Goal: Entertainment & Leisure: Browse casually

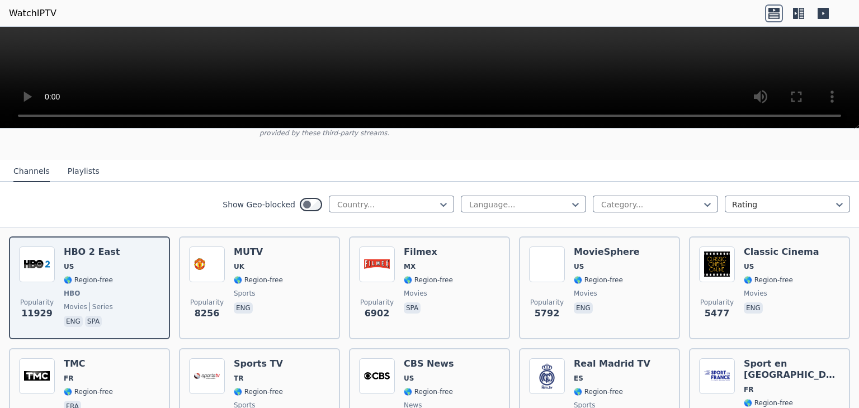
scroll to position [56, 0]
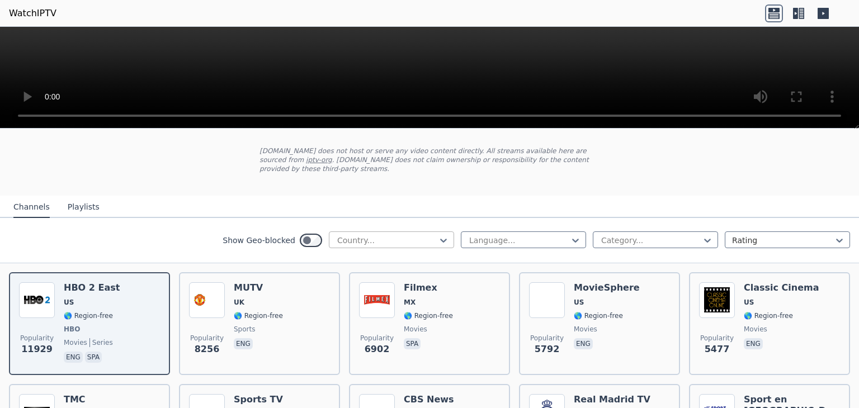
click at [409, 235] on div at bounding box center [387, 240] width 102 height 11
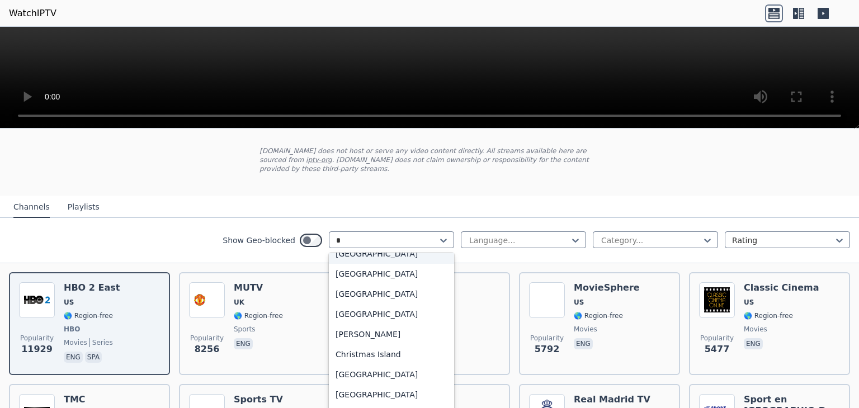
scroll to position [51, 0]
type input "**"
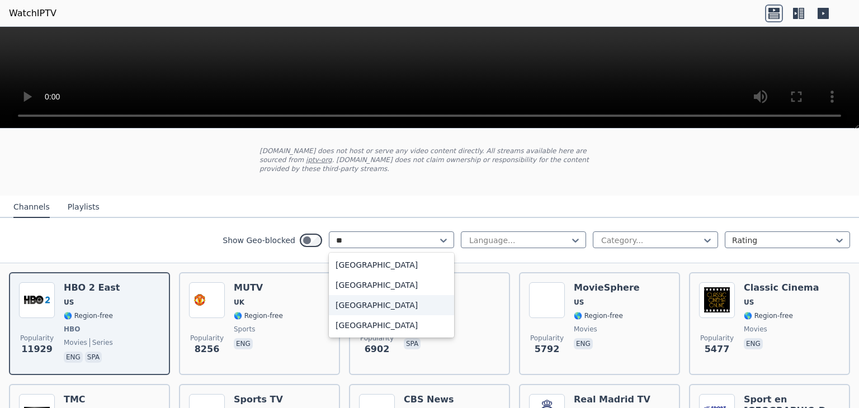
click at [365, 297] on div "[GEOGRAPHIC_DATA]" at bounding box center [391, 305] width 125 height 20
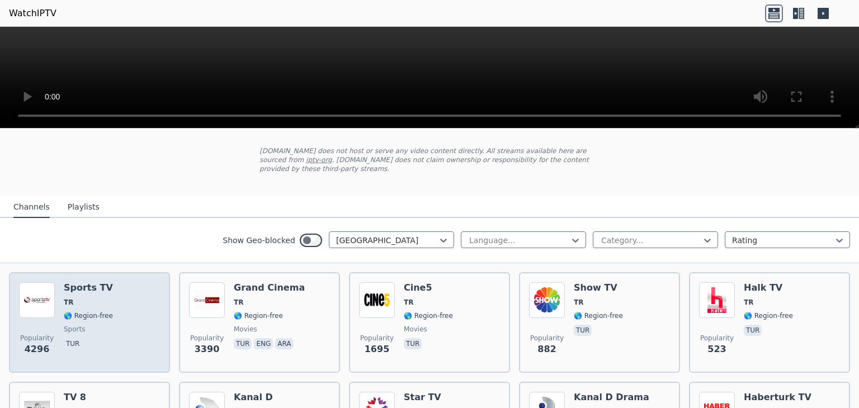
click at [106, 286] on div "Sports TV TR 🌎 Region-free sports tur" at bounding box center [88, 322] width 49 height 81
click at [102, 326] on div "Sports TV TR 🌎 Region-free sports tur" at bounding box center [88, 322] width 49 height 81
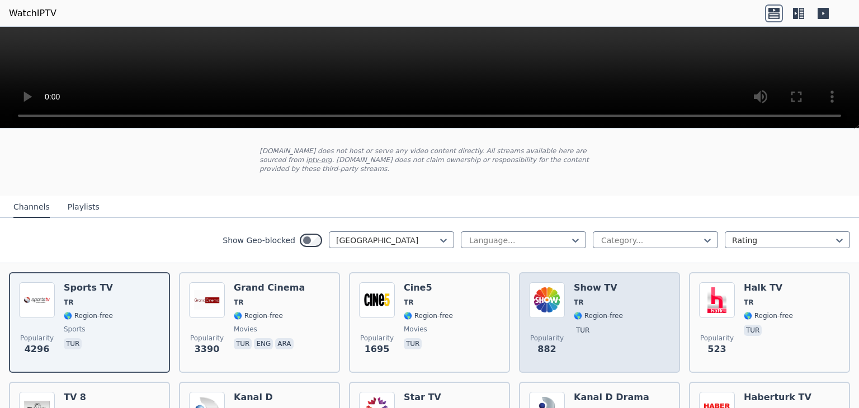
click at [646, 299] on div "Popularity 882 Show TV TR 🌎 Region-free tur" at bounding box center [599, 322] width 141 height 81
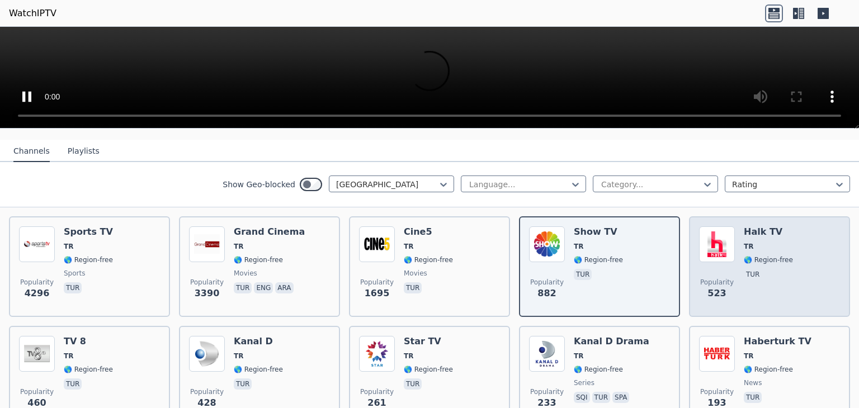
scroll to position [224, 0]
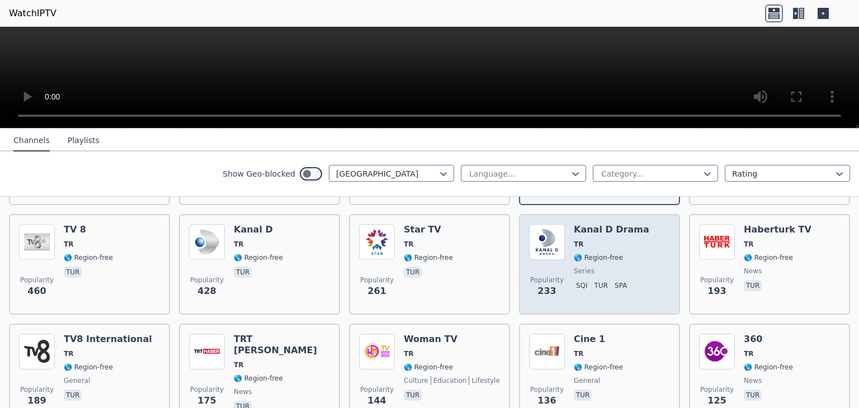
click at [636, 224] on div "Popularity 233 Kanal D Drama TR 🌎 Region-free series sqi tur spa" at bounding box center [599, 264] width 141 height 81
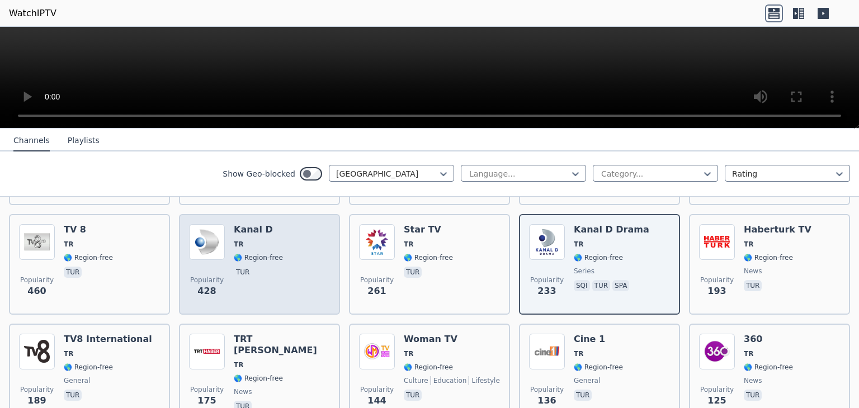
click at [280, 224] on div "Popularity 428 Kanal D TR 🌎 Region-free tur" at bounding box center [259, 264] width 141 height 81
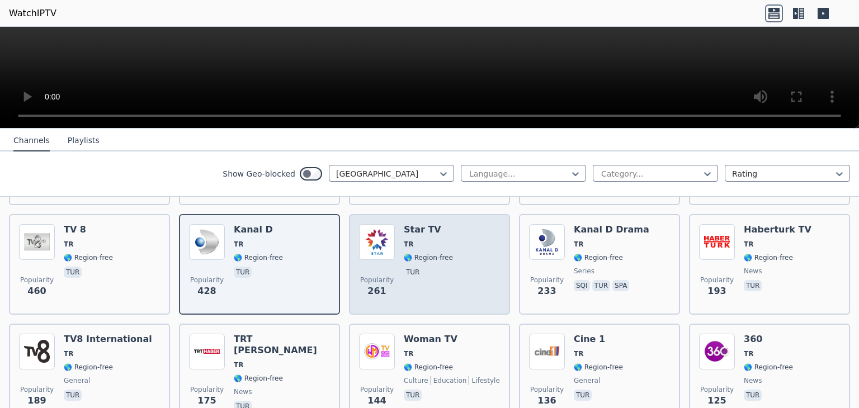
click at [427, 240] on span "TR" at bounding box center [428, 244] width 49 height 9
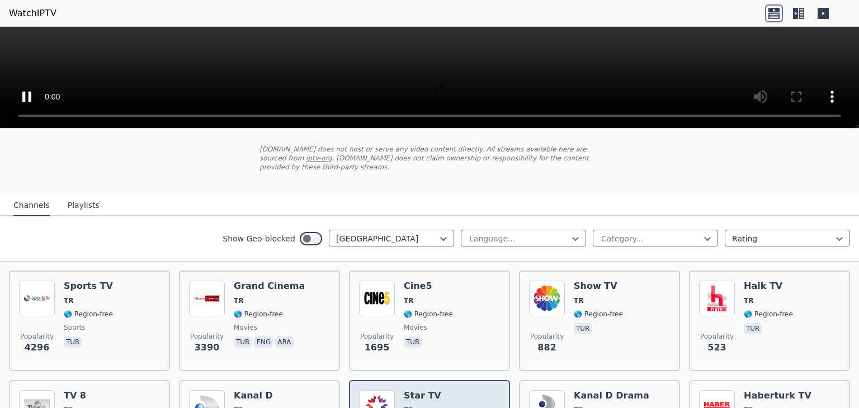
scroll to position [56, 0]
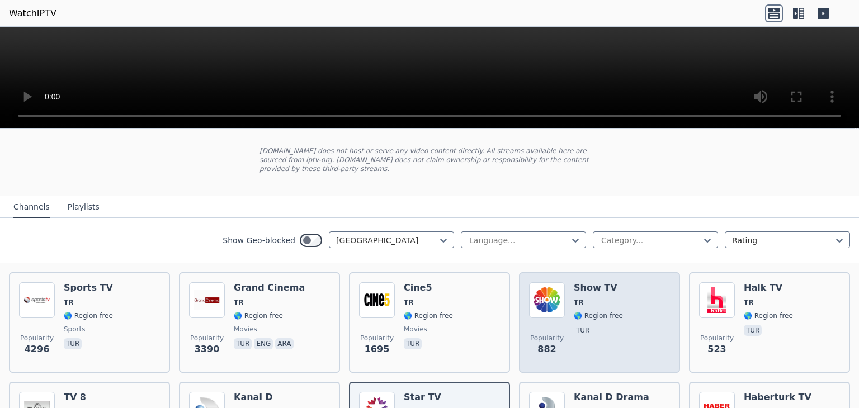
click at [602, 284] on div "Show TV TR 🌎 Region-free tur" at bounding box center [598, 322] width 49 height 81
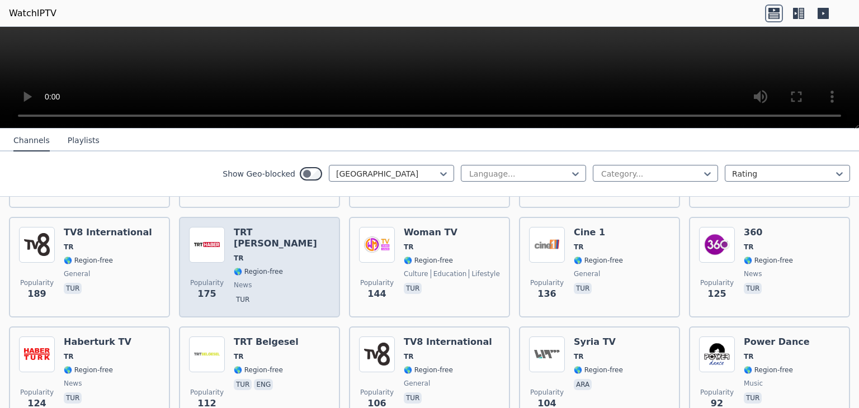
scroll to position [391, 0]
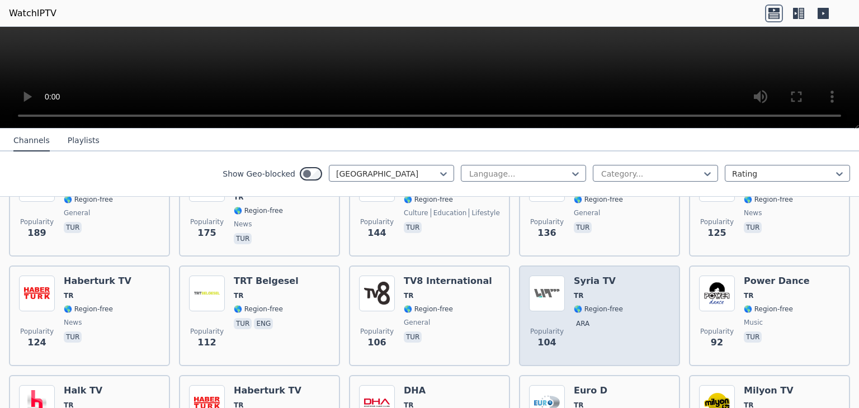
click at [619, 276] on div "Popularity 104 Syria TV TR 🌎 Region-free ara" at bounding box center [599, 316] width 141 height 81
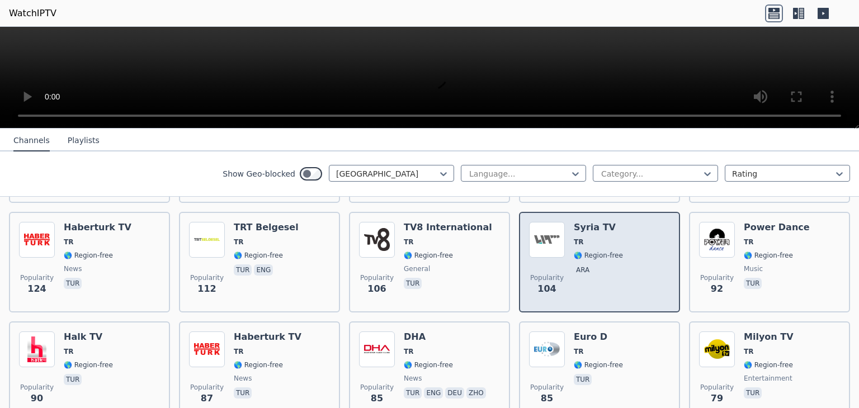
scroll to position [503, 0]
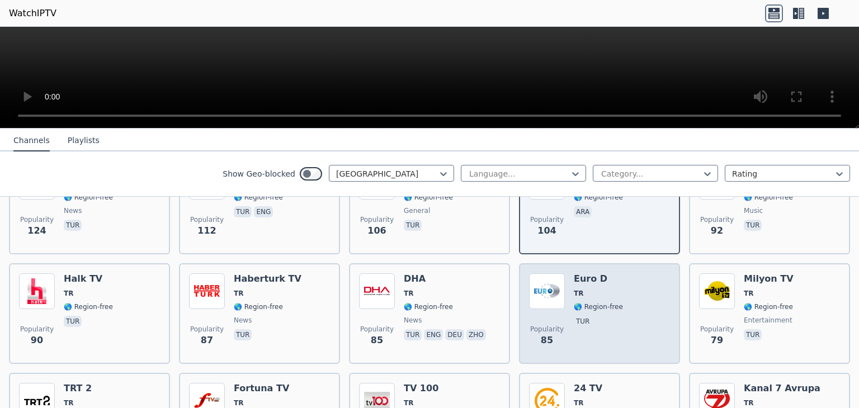
click at [608, 289] on span "TR" at bounding box center [598, 293] width 49 height 9
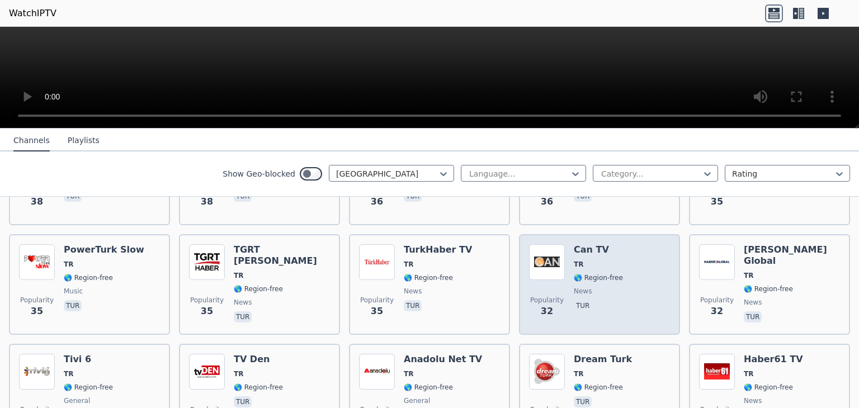
scroll to position [1286, 0]
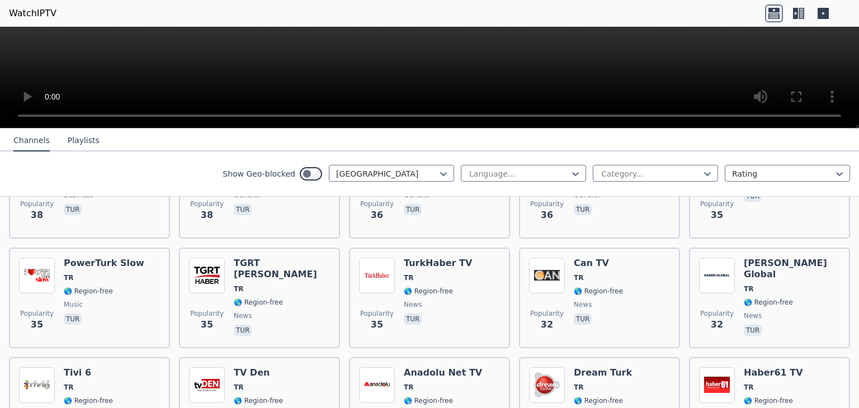
click at [79, 165] on div "Show Geo-blocked Turkey Language... Category... Rating" at bounding box center [429, 174] width 859 height 45
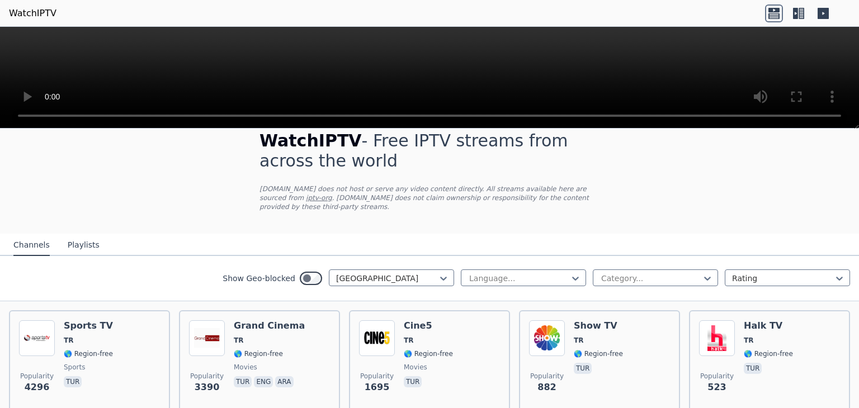
scroll to position [0, 0]
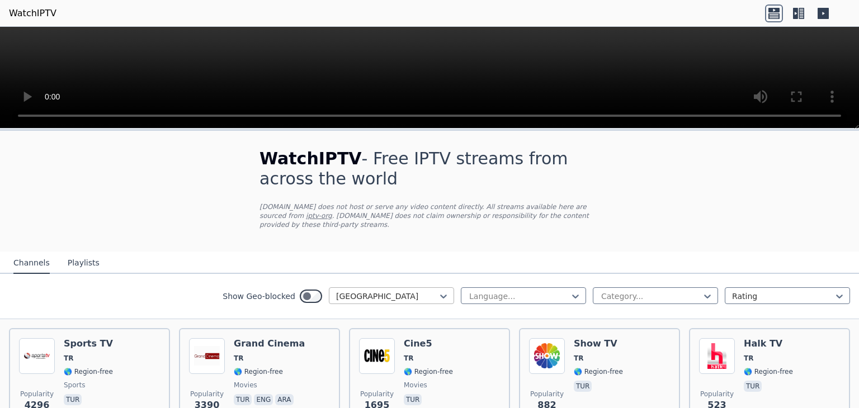
click at [376, 291] on div at bounding box center [387, 296] width 102 height 11
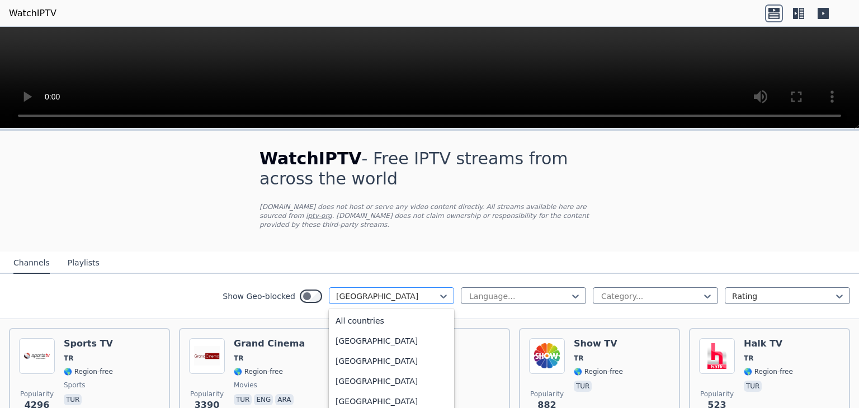
scroll to position [3697, 0]
